Goal: Answer question/provide support

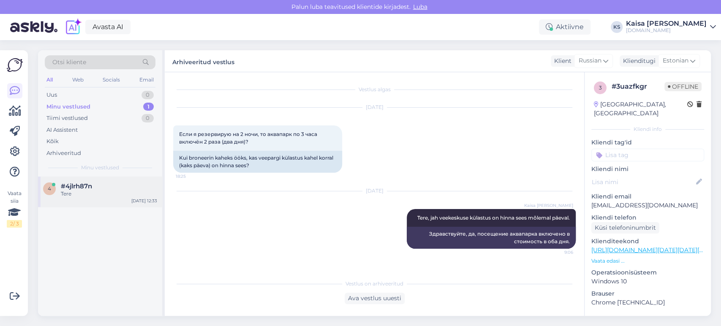
click at [74, 192] on div "Tere" at bounding box center [109, 194] width 96 height 8
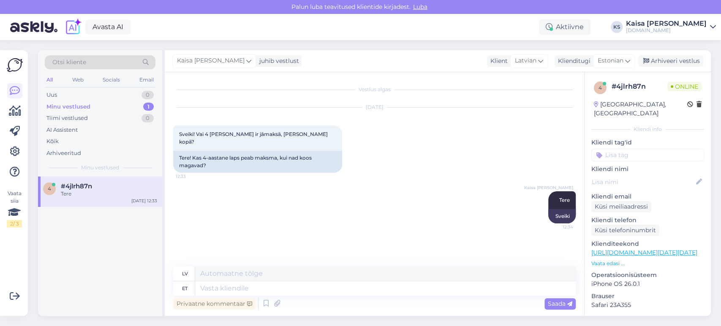
click at [614, 260] on p "Vaata edasi ..." at bounding box center [647, 264] width 113 height 8
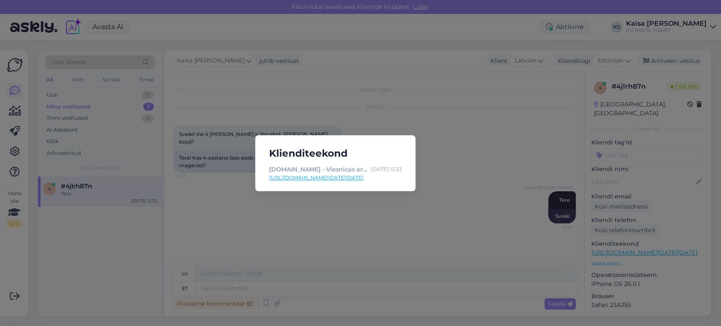
click at [370, 177] on link "[URL][DOMAIN_NAME][DATE][DATE]" at bounding box center [335, 178] width 133 height 8
click at [334, 252] on div "Klienditeekond [DOMAIN_NAME] - Viesnīcas ar īpašu maģiju [DATE] 12:33 [URL][DOM…" at bounding box center [360, 163] width 721 height 326
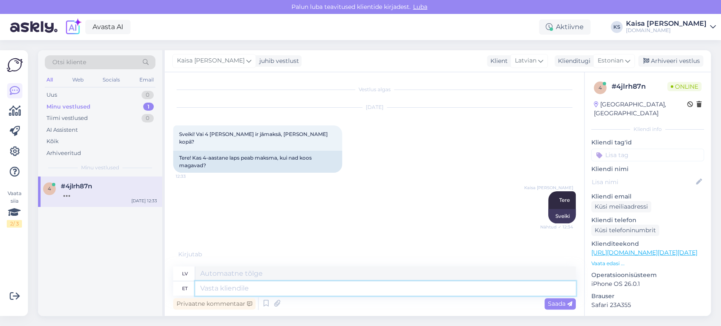
click at [329, 289] on textarea at bounding box center [385, 288] width 380 height 14
type textarea "Kas so"
type textarea "Ir"
type textarea "Kas soovite p"
type textarea "Vai tu vēlies"
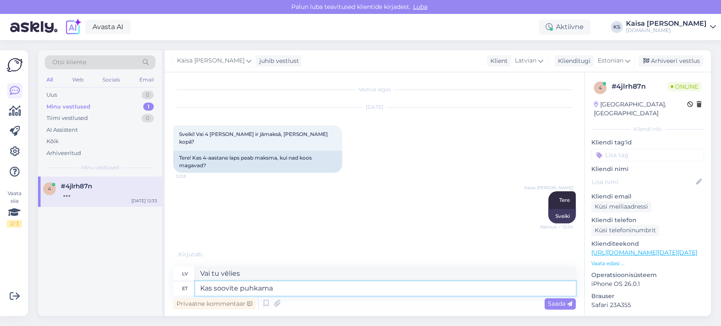
type textarea "Kas soovite puhkama m"
type textarea "Vai vēlaties atpūsties?"
type textarea "Kas soovite puhkama minna N"
type textarea "Vai vēlaties doties atvaļinājumā?"
type textarea "Kas soovite puhkama minna Noorus S"
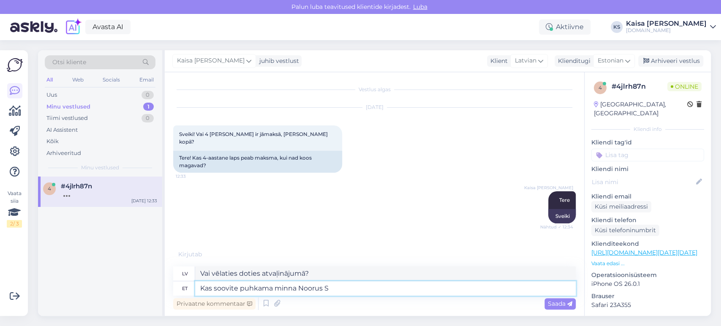
type textarea "Vai vēlaties doties atvaļinājumā? [GEOGRAPHIC_DATA]"
type textarea "Kas soovite puhkama minna Noorus Spa-sse?"
type textarea "Vai vēlaties doties atvaļinājumā uz Noorus Spa?"
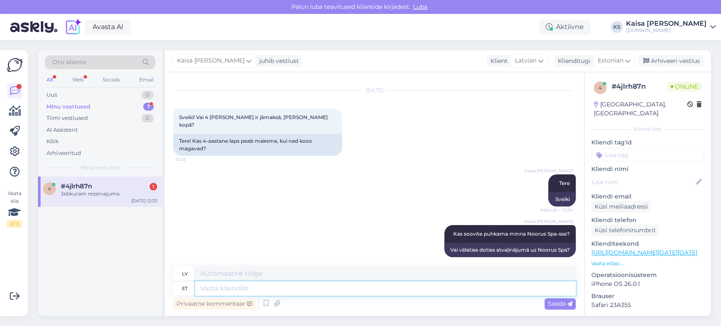
scroll to position [68, 0]
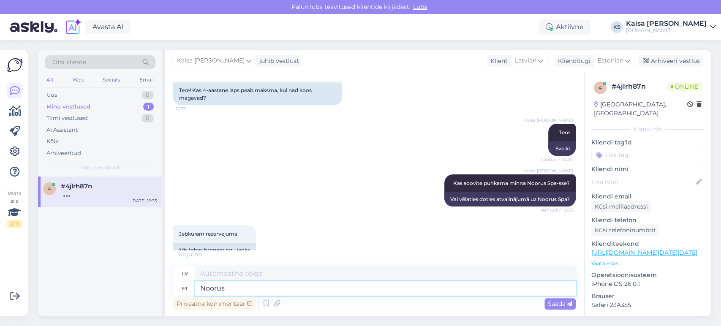
type textarea "Noorus"
type textarea "Jaunatne"
type textarea "Noorus Spa-s"
type textarea "Jaunatne spa centrā"
type textarea "Noorus Spa-s kui"
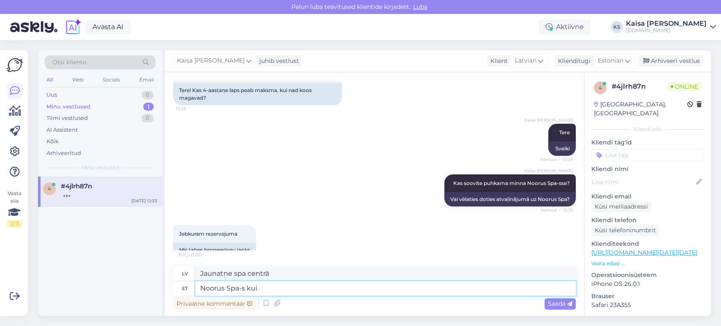
type textarea "Jaunatne Spa kā"
type textarea "Noorus Spa-s kui 4a la"
type textarea "Jaunība Spa četrgadnieka vecumā"
type textarea "Noorus Spa-s kui 4a laps ma"
type textarea "Jaunība Spa kā 4 gadus vecs [PERSON_NAME]"
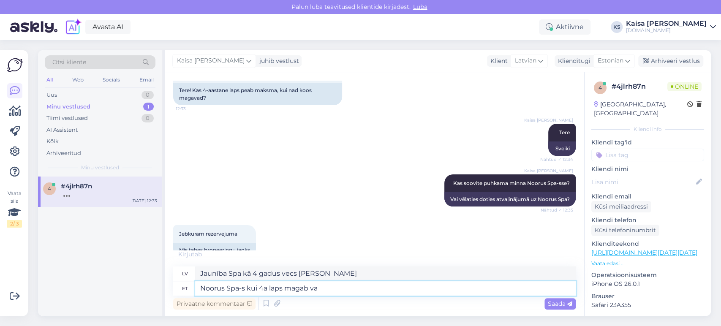
type textarea "Noorus Spa-s kui 4a laps magab van"
type textarea "Jaunieši spa, kad guļ četrgadīgs [PERSON_NAME]"
type textarea "Noorus Spa-s kui 4a laps magab vanematega sa"
type textarea "Jaunība Spa, kad 4 gadus vecs [PERSON_NAME] kopā ar vecākiem"
type textarea "Noorus Spa-s kui 4a laps magab vanematega samas voodis, si"
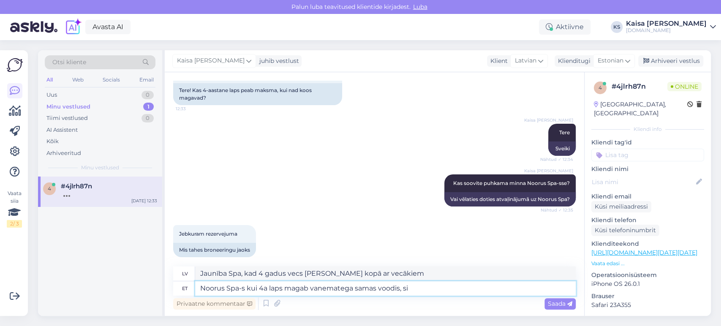
type textarea "Jaunība Spa, kad 4 gadus vecs [PERSON_NAME] vienā gultā ar vecākiem,"
type textarea "Noorus Spa-s kui 4a laps magab vanematega samas voodis, siis li"
type textarea "Jaunatne Spa, ja 4 gadus vecs [PERSON_NAME] vienā gultā ar vecākiem, tad"
type textarea "Noorus Spa-s kui 4a laps magab vanematega samas voodis, siis lisatasu ei"
type textarea "Noorus Spa, ja 4 gadus vecs [PERSON_NAME] vienā gultā ar vecākiem, tiek piemēro…"
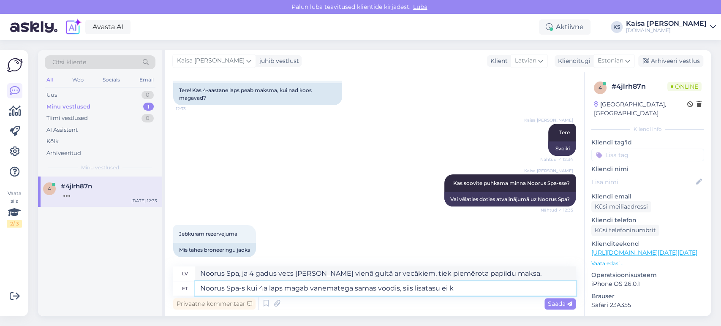
type textarea "Noorus Spa-s kui 4a laps magab vanematega samas voodis, siis lisatasu ei ko"
type textarea "Noorus Spa, ja 4 gadus vecs [PERSON_NAME] vienā gultā ar vecākiem, papildu maks…"
type textarea "Noorus Spa-s kui 4a laps magab vanematega samas voodis, siis lisatasu ei kohand…"
type textarea "Jauniešu spa, ja 4 gadus vecs [PERSON_NAME] vienā gultā ar vecākiem, piemaksa n…"
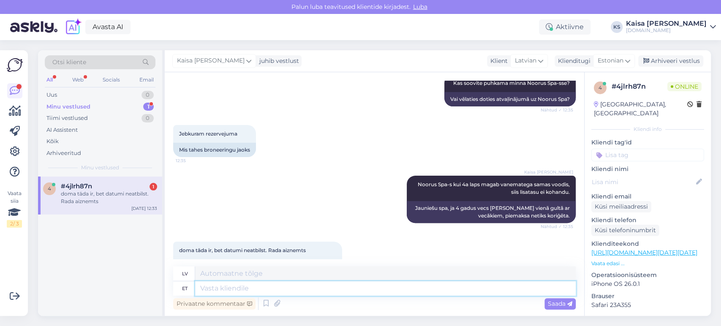
scroll to position [184, 0]
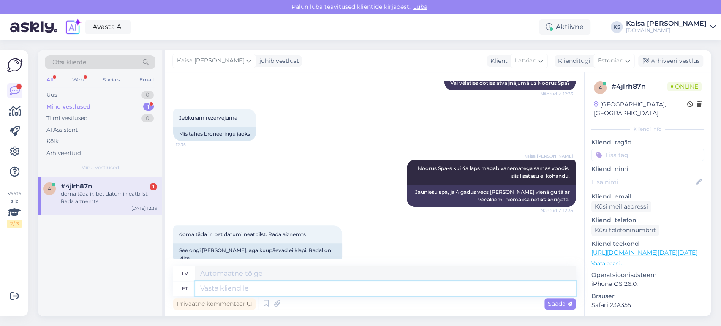
click at [313, 289] on textarea at bounding box center [385, 288] width 380 height 14
type textarea "Klikkides kale"
type textarea "Noklikšķinot"
type textarea "Klikkides kalendril sa"
type textarea "Noklikšķinot uz kalendāra"
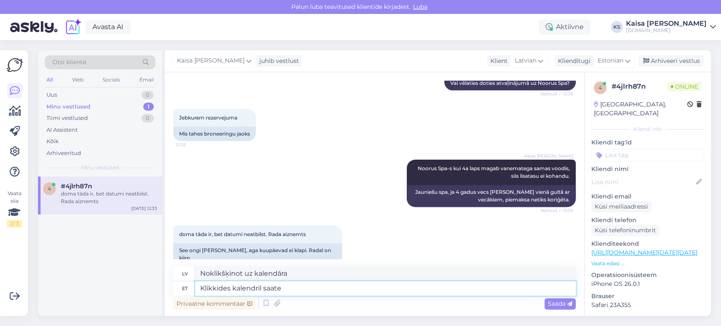
type textarea "Klikkides kalendril saate k"
type textarea "Noklikšķinot uz kalendāra, jūs varat"
type textarea "Klikkides kalendril saate kuupäevi m"
type textarea "Noklikšķiniet uz kalendāra, lai iegūtu datumus."
type textarea "Klikkides kalendril saate kuupäevi muuta. K"
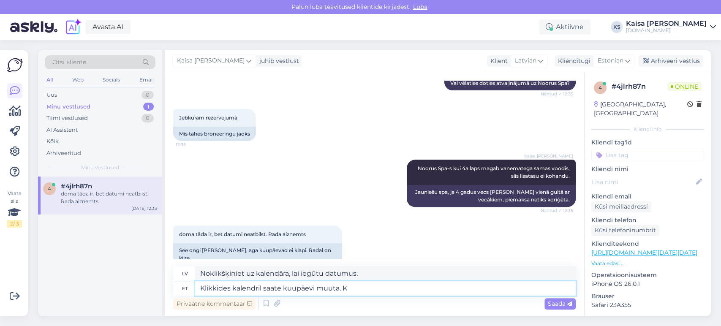
type textarea "Datumus var mainīt, noklikšķinot uz kalendāra."
type textarea "Klikkides kalendril saate kuupäevi muuta. Klikkides alg"
type textarea "Datumus var mainīt, noklikšķinot uz kalendāra. Noklikšķinot uz"
type textarea "Klikkides kalendril saate kuupäevi muuta. Klikkides algselt s"
type textarea "Datumus var mainīt, noklikšķinot uz kalendāra. Noklikšķinot uz sākotnējā"
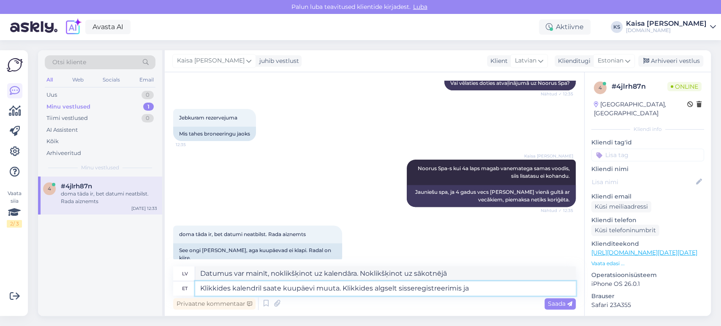
type textarea "Klikkides kalendril saate kuupäevi muuta. Klikkides algselt sisseregistreerimis…"
type textarea "Datumus var mainīt, noklikšķinot uz kalendāra. Noklikšķinot uz sākotnējās reģis…"
type textarea "Klikkides kalendril saate kuupäevi muuta. Klikkides algselt sisseregistreerimis…"
type textarea "Datumus var mainīt, noklikšķinot uz kalendāra. Sākotnēji noklikšķinot uz reģist…"
type textarea "Klikkides kalendril saate kuupäevi muuta. Klikkides algselt sisseregistreerimis…"
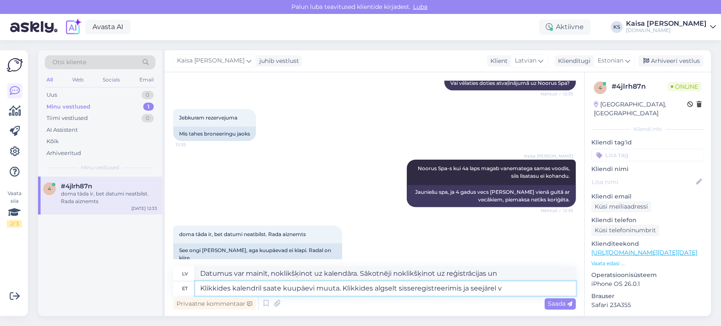
type textarea "Datumus var mainīt, noklikšķinot uz kalendāra. Vispirms noklikšķinot uz reģistr…"
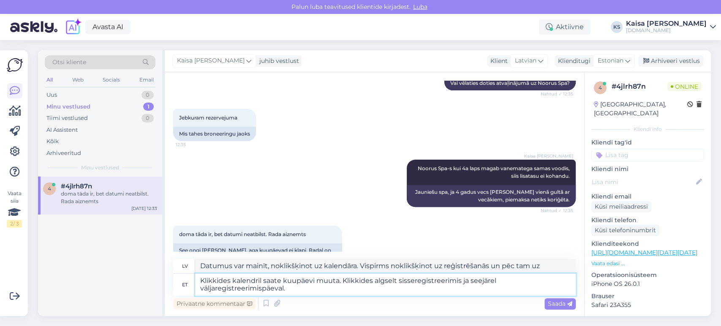
type textarea "Klikkides kalendril saate kuupäevi muuta. Klikkides algselt sisseregistreerimis…"
type textarea "Datumus var mainīt, noklikšķinot uz kalendāra. Vispirms noklikšķiniet uz ieraša…"
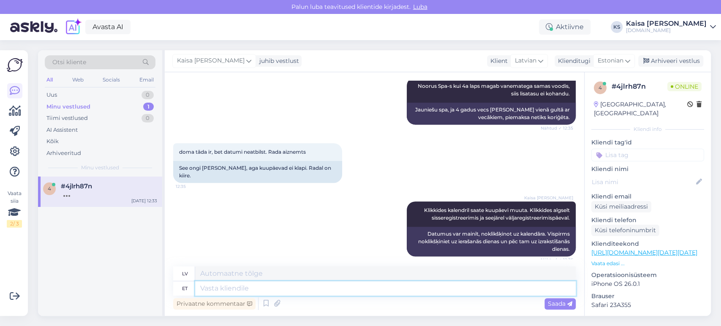
scroll to position [257, 0]
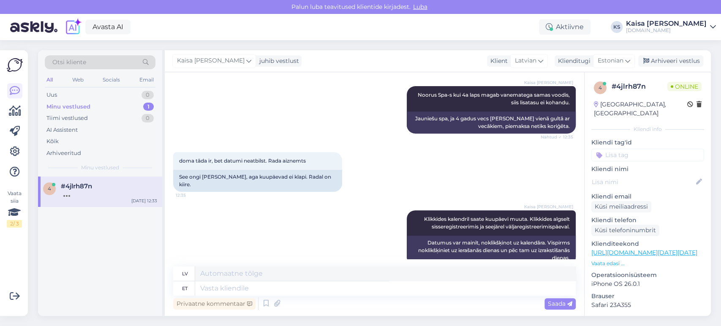
click at [361, 161] on div "doma tāda ir, bet datumi neatbilst. Rada aiznemts 12:35 See ongi [PERSON_NAME],…" at bounding box center [374, 172] width 402 height 58
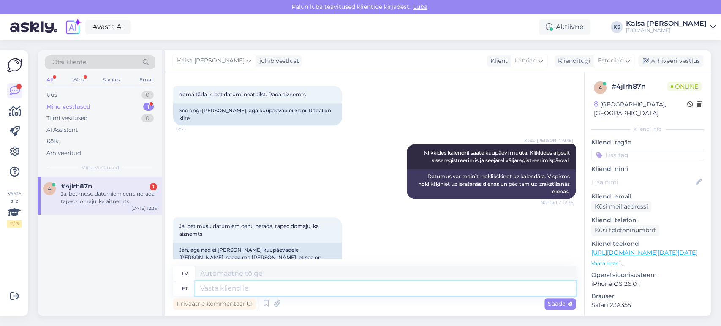
click at [347, 283] on textarea at bounding box center [385, 288] width 380 height 14
type textarea "Kui ka"
type textarea "[PERSON_NAME]"
type textarea "Kui kalendril on"
type textarea "Ja kalendārā"
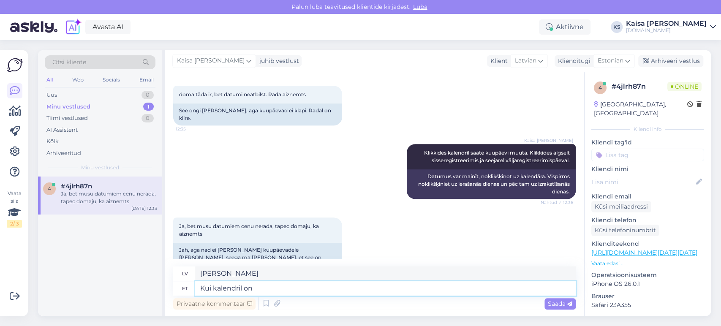
type textarea "Kui kalendril on k"
type textarea "Ja kalendārā ir"
type textarea "Kui kalendril on kuupäev ha"
type textarea "Ja kalendārā ir datums"
type textarea "Kui kalendril on kuupäev hallil ta"
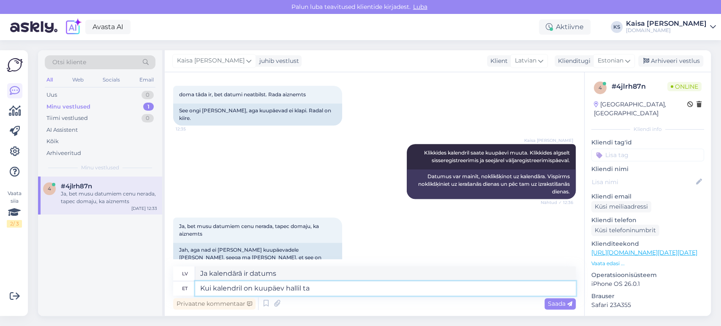
type textarea "Ja datums kalendārā ir pelēkots"
type textarea "Kui kalendril on kuupäev hallil taustal, si"
type textarea "Ja datums kalendārā ir uz pelēka fona,"
type textarea "Kui kalendril on kuupäev hallil taustal, siis s"
type textarea "Ja datums kalendārā ir uz pelēka fona, tad"
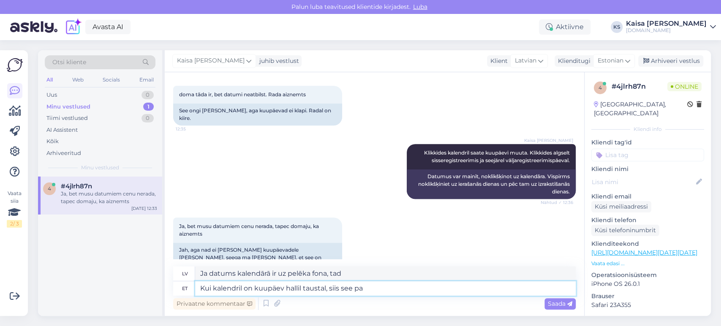
type textarea "Kui kalendril on kuupäev hallil taustal, siis see par"
type textarea "Ja datums kalendārā ir uz pelēka fona, tas"
type textarea "Kui kalendril on kuupäev hallil taustal, siis see paraku ei"
type textarea "Ja datums kalendārā ir uz pelēka fona, tad diemžēl tas ir"
type textarea "Kui kalendril on kuupäev hallil taustal, siis see paraku ei ole"
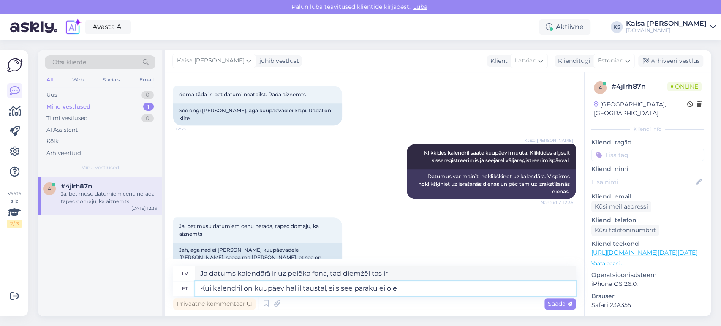
type textarea "Ja datums kalendārā ir uz pelēka fona, tas diemžēl neatbilst patiesībai."
type textarea "Kui kalendril on kuupäev hallil taustal, siis see paraku ei ole"
type textarea "Ja datums kalendārā ir uz pelēka fona, tas diemžēl tā nav."
type textarea "Kui kalendril on kuupäev hallil taustal, siis see paraku ei ole broneeritav."
type textarea "Ja kalendārā norādītajam datumam ir pelēks fons, diemžēl to nevar rezervēt."
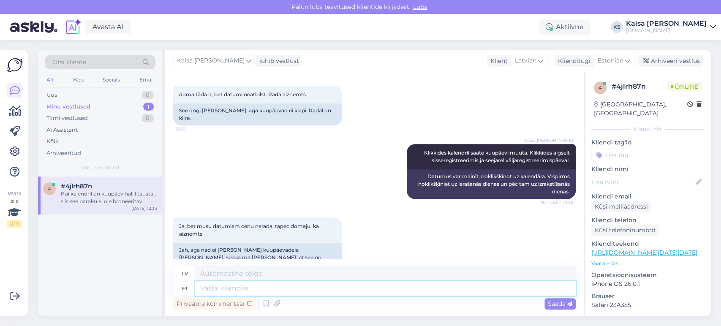
scroll to position [389, 0]
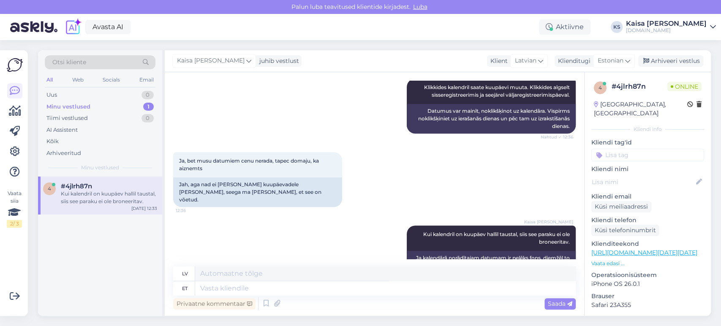
click at [387, 169] on div "Ja, bet musu datumiem cenu nerada, tapec domaju, ka aiznemts 12:36 Jah, aga nad…" at bounding box center [374, 179] width 402 height 73
click at [395, 165] on div "Ja, bet musu datumiem cenu nerada, tapec domaju, ka aiznemts 12:36 Jah, aga nad…" at bounding box center [374, 179] width 402 height 73
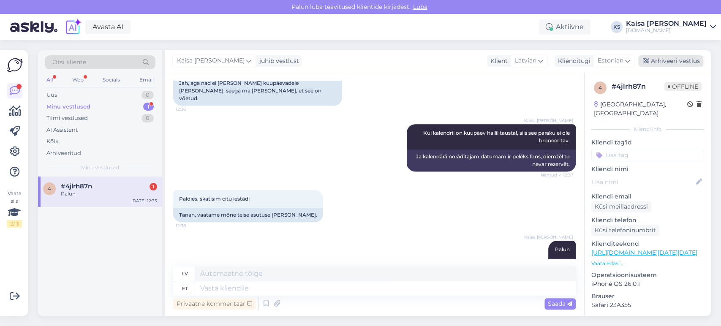
click at [666, 65] on div "Arhiveeri vestlus" at bounding box center [670, 60] width 65 height 11
